Goal: Information Seeking & Learning: Learn about a topic

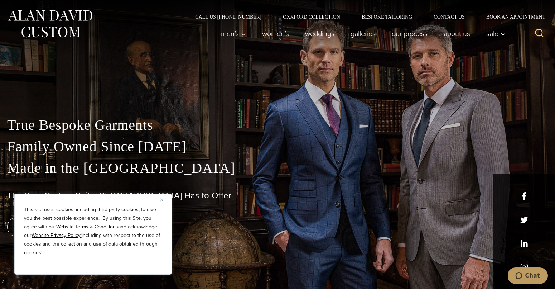
click at [164, 198] on button "Close" at bounding box center [164, 199] width 9 height 9
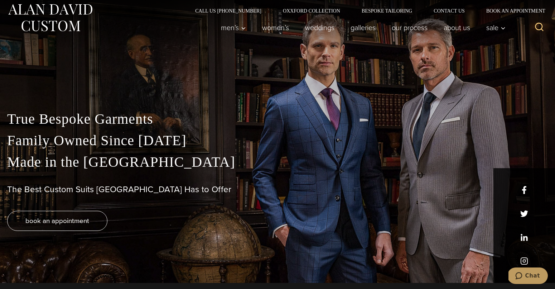
scroll to position [3, 0]
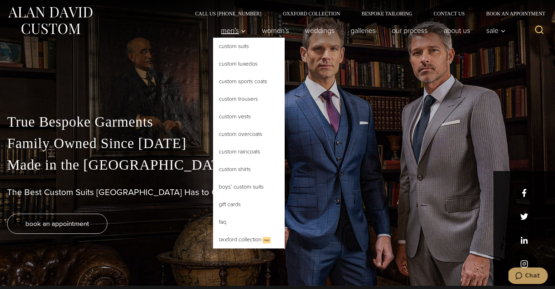
click at [244, 33] on link "Men’s" at bounding box center [233, 30] width 41 height 14
click at [239, 57] on link "Custom Tuxedos" at bounding box center [249, 63] width 72 height 17
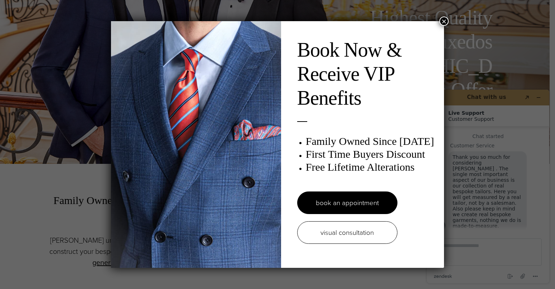
click at [442, 19] on button "×" at bounding box center [444, 20] width 9 height 9
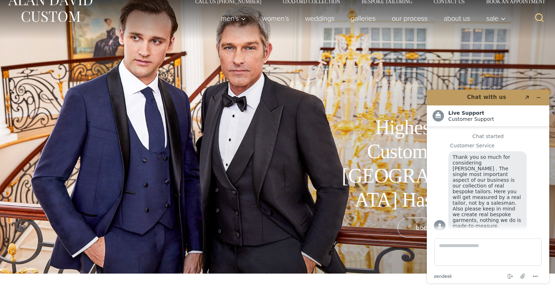
scroll to position [4, 0]
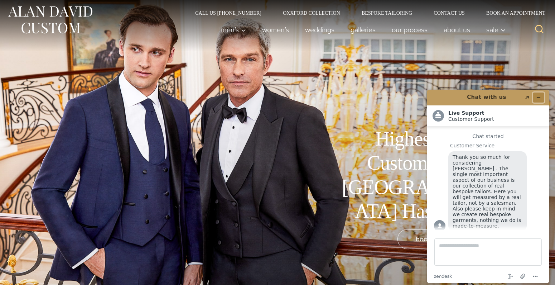
click at [542, 100] on button "Minimize widget" at bounding box center [538, 97] width 11 height 10
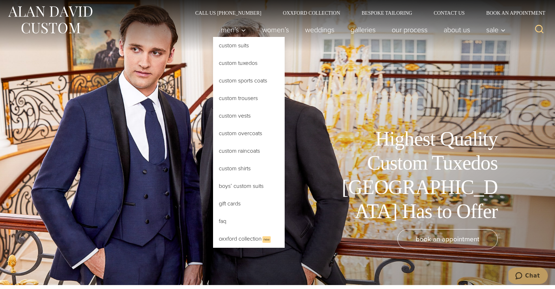
click at [226, 63] on link "Custom Tuxedos" at bounding box center [249, 62] width 72 height 17
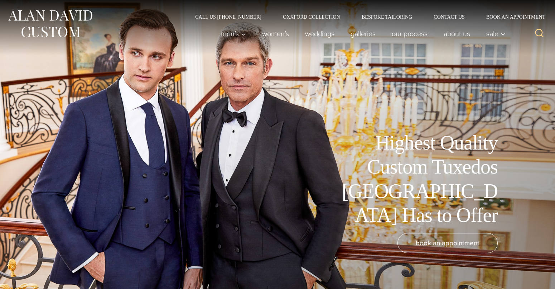
scroll to position [8, 0]
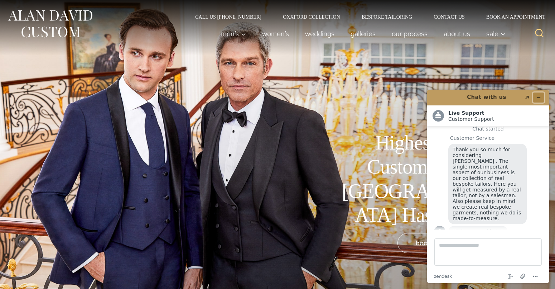
click at [540, 96] on icon "Minimize widget" at bounding box center [538, 97] width 5 height 5
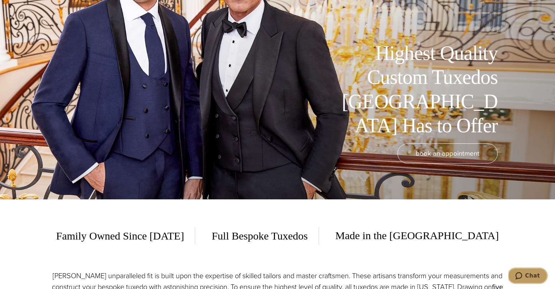
scroll to position [0, 0]
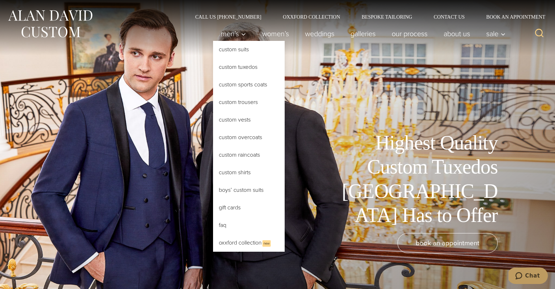
click at [221, 65] on link "Custom Tuxedos" at bounding box center [249, 66] width 72 height 17
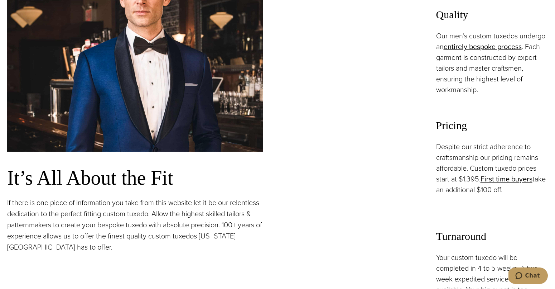
scroll to position [542, 0]
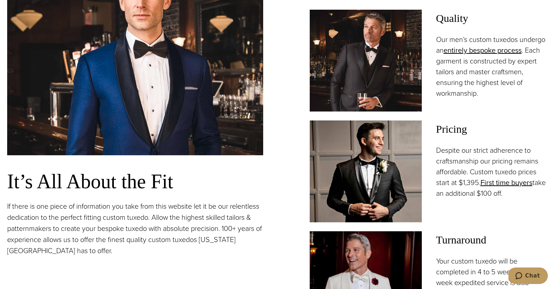
click at [453, 19] on span "Quality" at bounding box center [492, 18] width 112 height 17
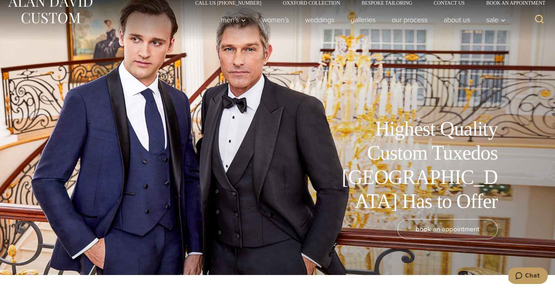
scroll to position [0, 0]
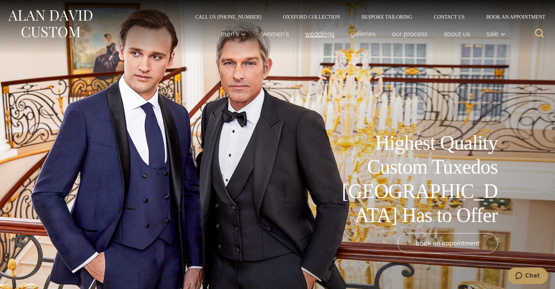
click at [315, 33] on link "weddings" at bounding box center [320, 34] width 46 height 14
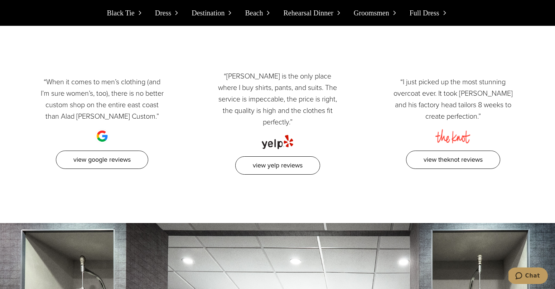
scroll to position [6972, 0]
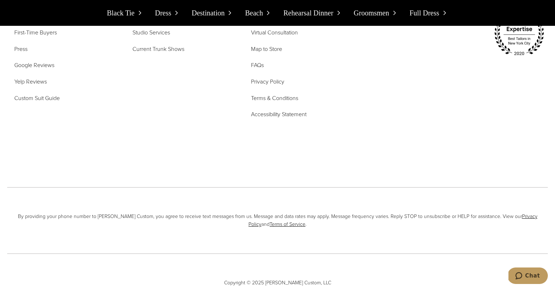
scroll to position [7701, 0]
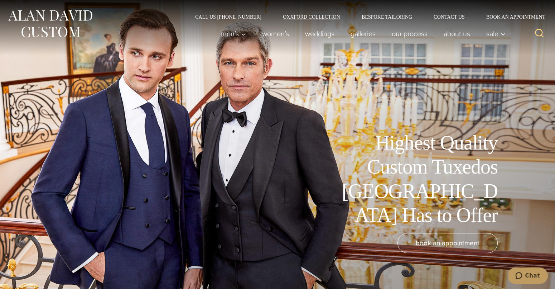
click at [313, 16] on link "Oxxford Collection" at bounding box center [311, 16] width 79 height 5
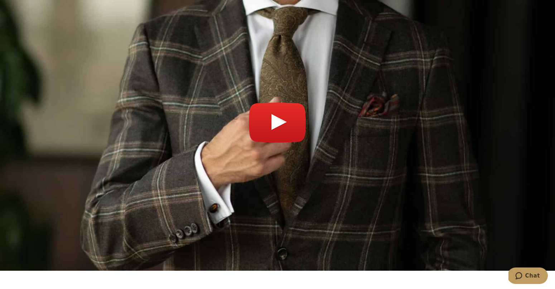
scroll to position [2601, 0]
